Goal: Transaction & Acquisition: Purchase product/service

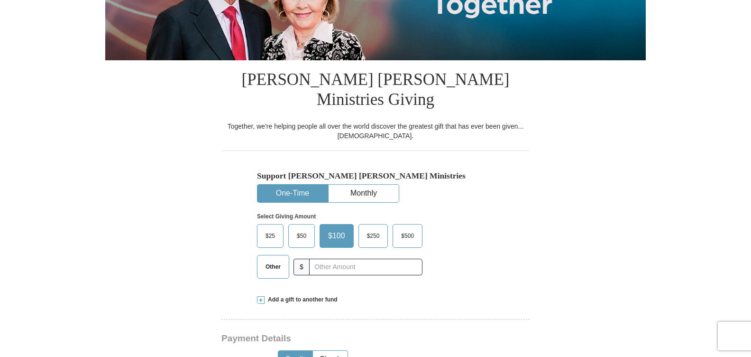
scroll to position [190, 0]
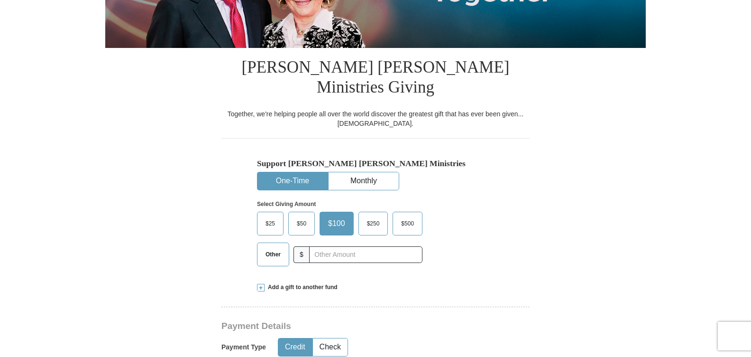
click at [269, 247] on span "Other" at bounding box center [273, 254] width 25 height 14
click at [0, 0] on input "Other" at bounding box center [0, 0] width 0 height 0
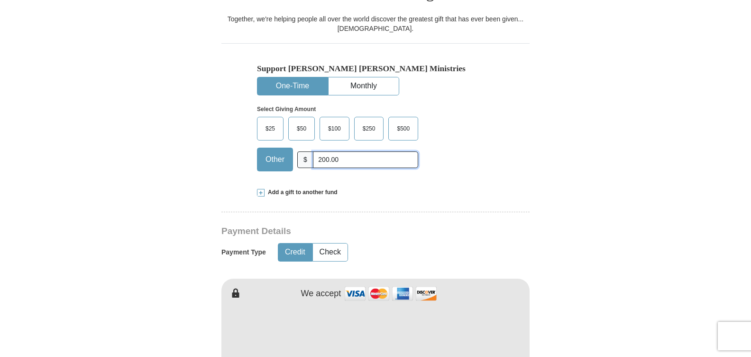
scroll to position [332, 0]
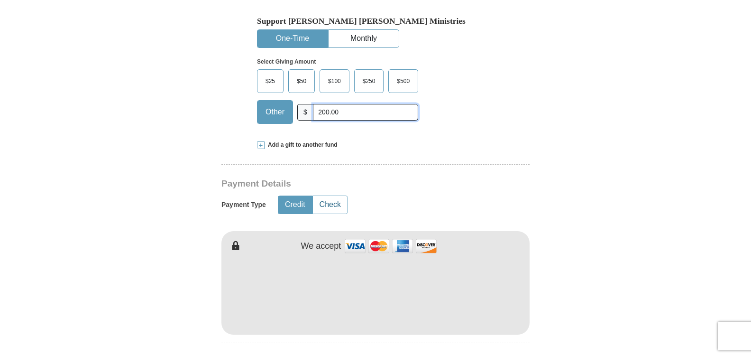
type input "200.00"
click at [330, 196] on button "Check" at bounding box center [330, 205] width 35 height 18
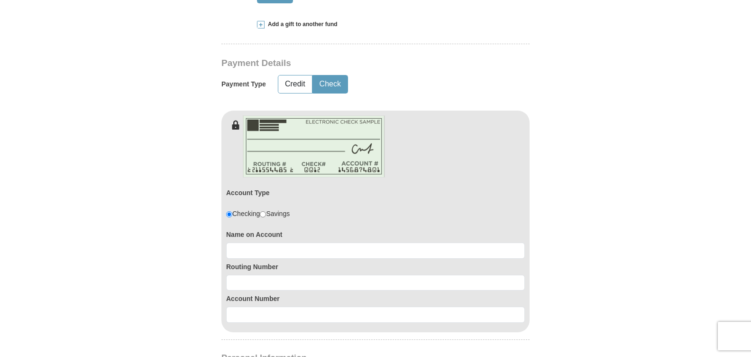
scroll to position [522, 0]
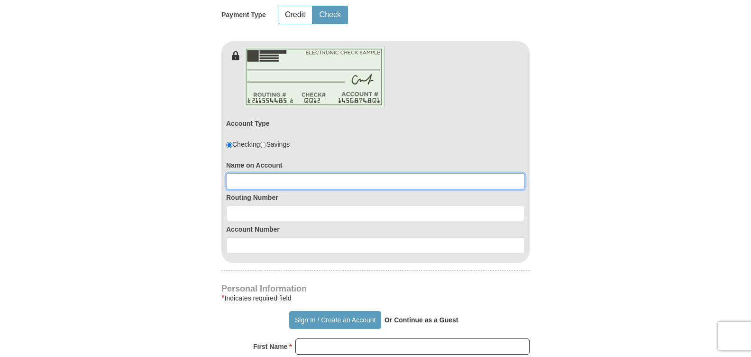
click at [265, 173] on input at bounding box center [375, 181] width 299 height 16
type input "Francisco Valenzuela"
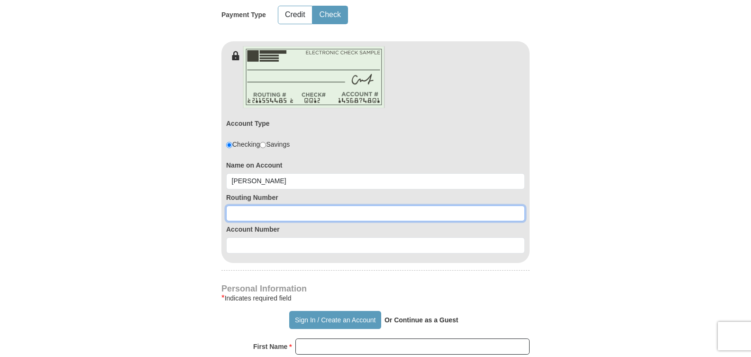
click at [244, 205] on input at bounding box center [375, 213] width 299 height 16
type input "111903290"
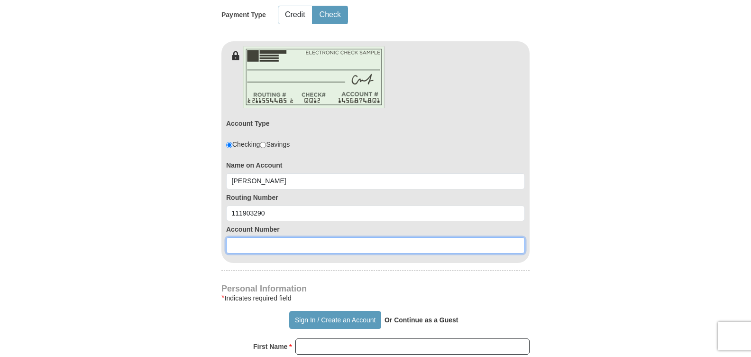
click at [254, 237] on input at bounding box center [375, 245] width 299 height 16
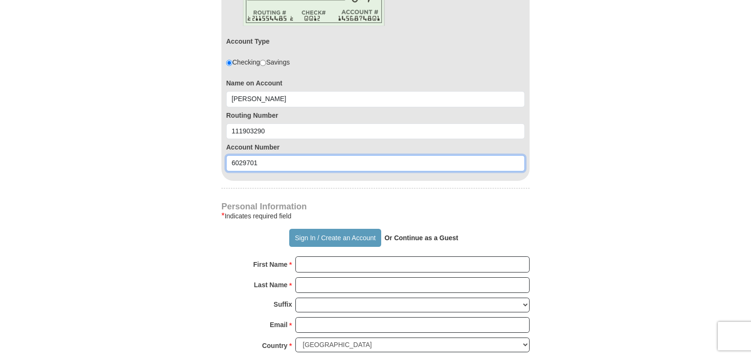
scroll to position [616, 0]
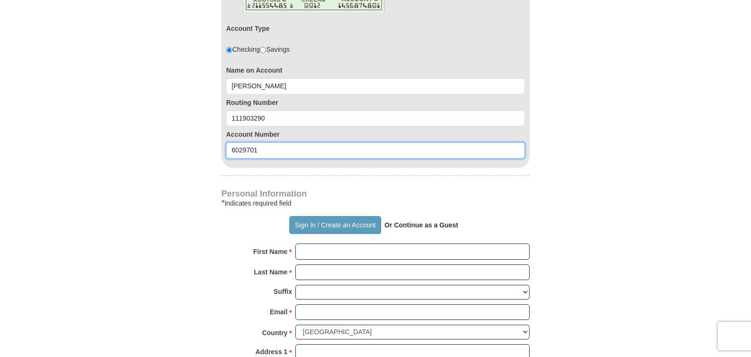
type input "6029701"
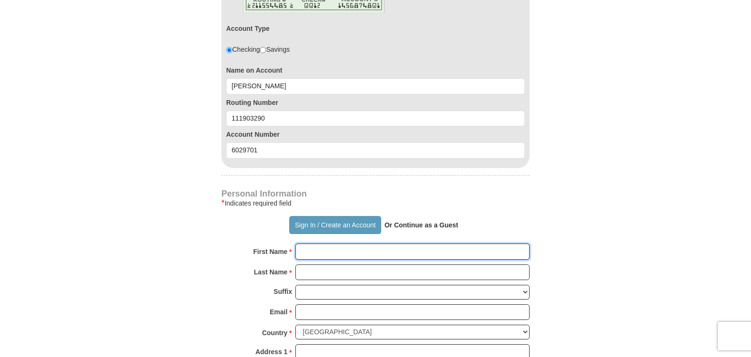
click at [335, 243] on input "First Name *" at bounding box center [412, 251] width 234 height 16
type input "Francisco"
type input "Valenzuela"
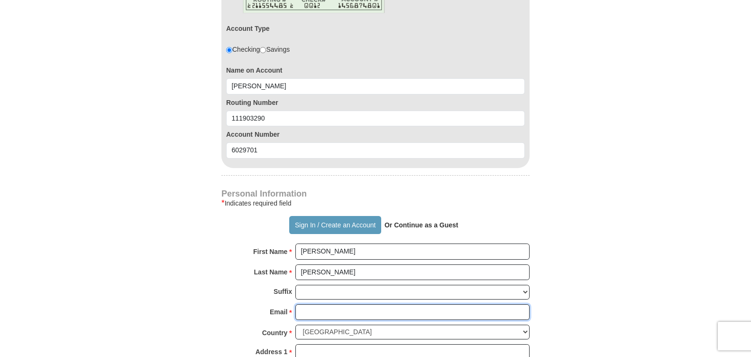
click at [322, 304] on input "Email *" at bounding box center [412, 312] width 234 height 16
type input "karpanval111@gmail.com"
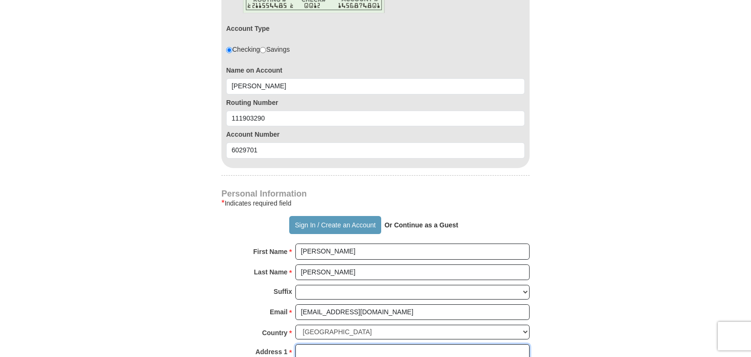
click at [323, 344] on input "Address 1 *" at bounding box center [412, 352] width 234 height 16
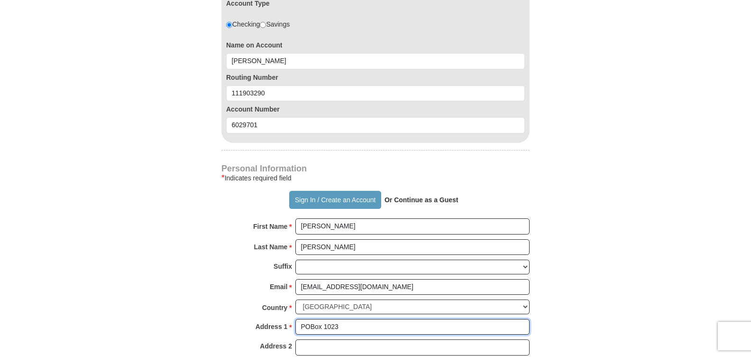
scroll to position [664, 0]
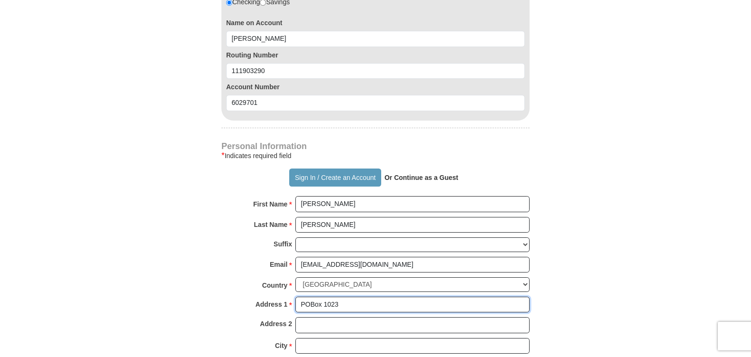
click at [310, 296] on input "POBox 1023" at bounding box center [412, 304] width 234 height 16
type input "PO Box 1023"
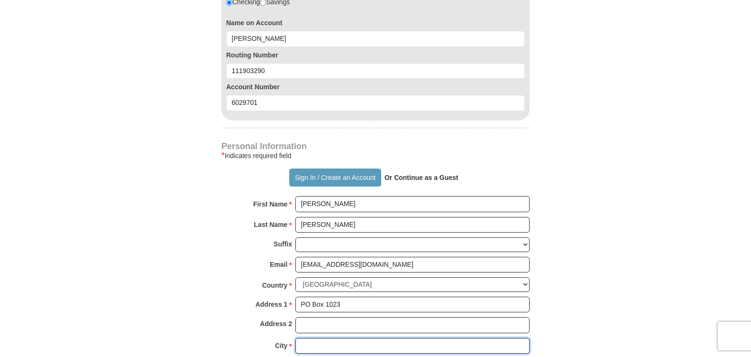
click at [302, 338] on input "City *" at bounding box center [412, 346] width 234 height 16
type input "Decatur"
select select "TX"
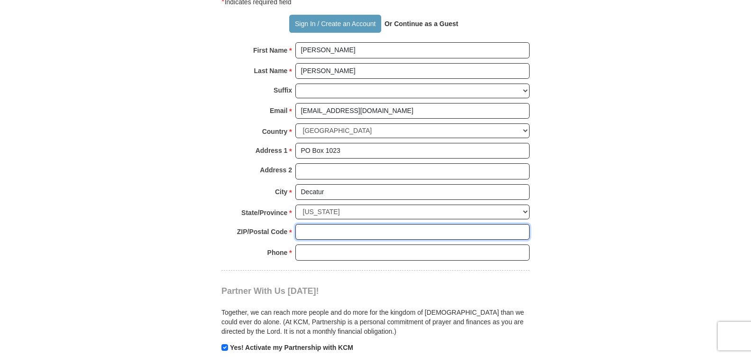
scroll to position [852, 0]
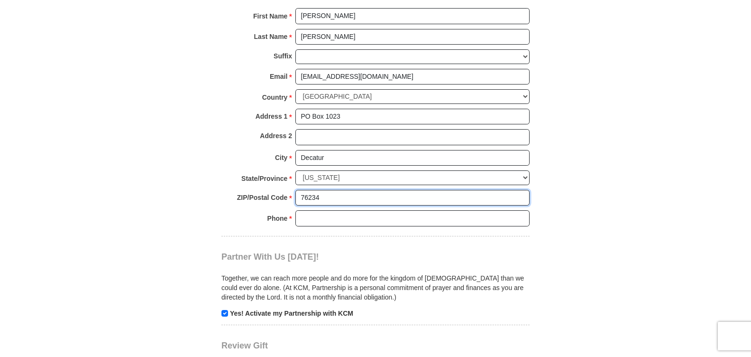
type input "76234"
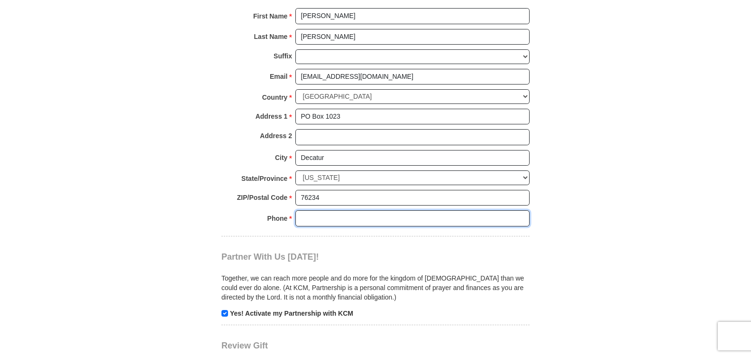
click at [304, 210] on input "Phone * *" at bounding box center [412, 218] width 234 height 16
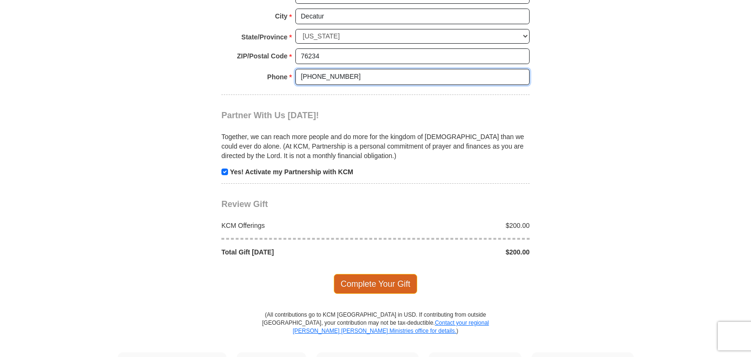
scroll to position [994, 0]
type input "940-210-8769"
click at [375, 273] on span "Complete Your Gift" at bounding box center [376, 283] width 84 height 20
